Goal: Entertainment & Leisure: Consume media (video, audio)

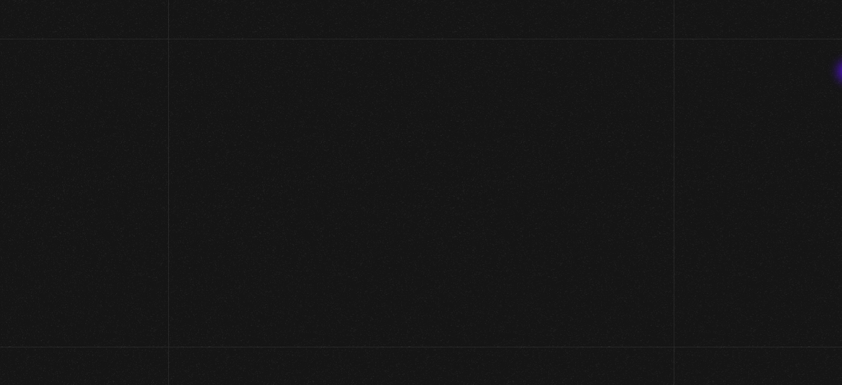
scroll to position [807, 0]
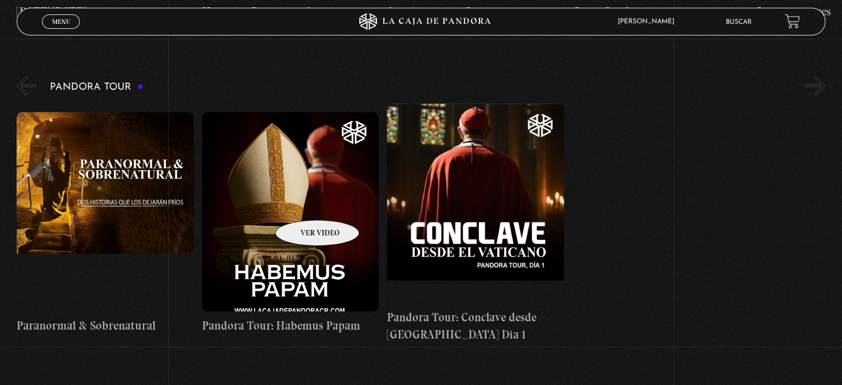
click at [303, 203] on figure at bounding box center [290, 211] width 177 height 199
click at [280, 194] on figure at bounding box center [290, 211] width 177 height 199
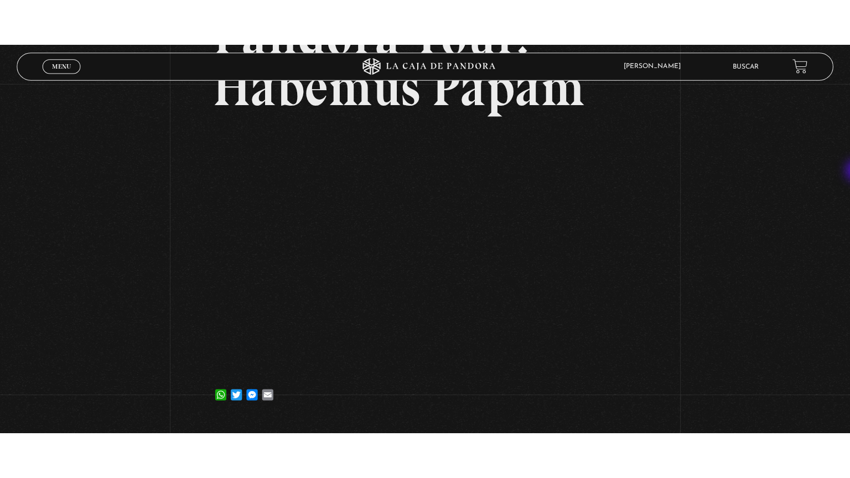
scroll to position [140, 0]
